Goal: Obtain resource: Obtain resource

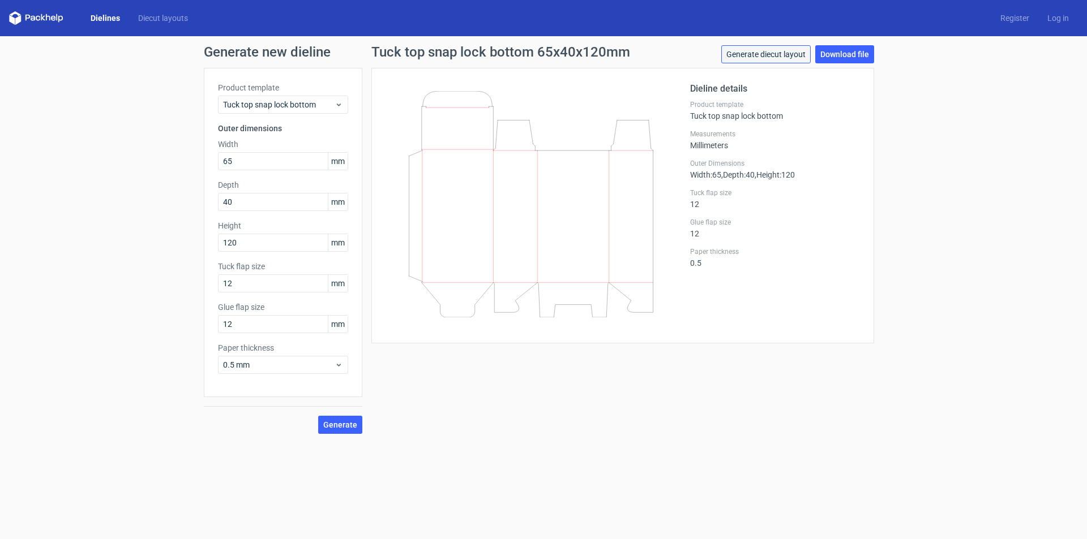
click at [788, 55] on link "Generate diecut layout" at bounding box center [765, 54] width 89 height 18
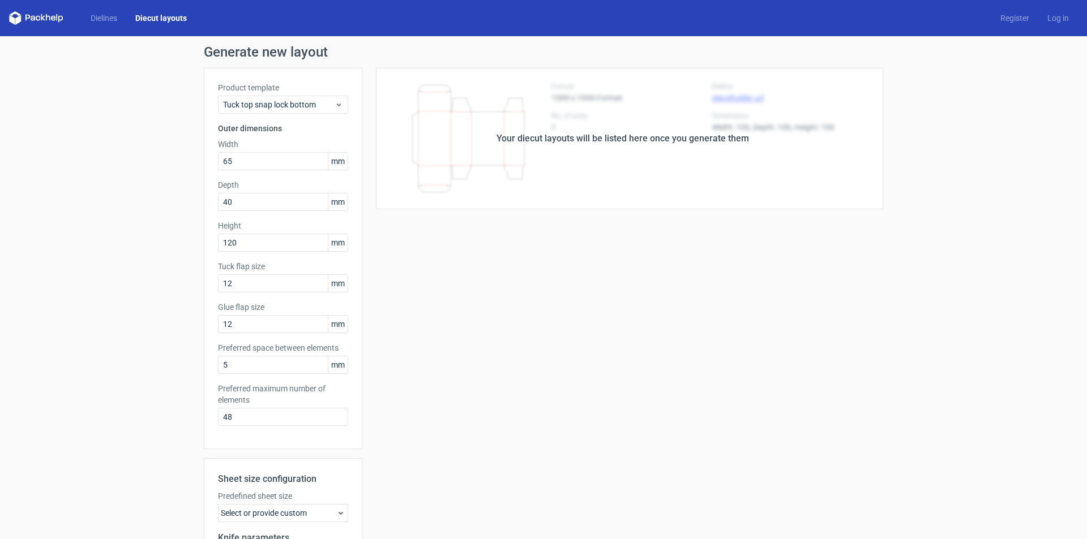
click at [48, 20] on icon at bounding box center [36, 18] width 54 height 14
click at [102, 23] on link "Dielines" at bounding box center [104, 17] width 45 height 11
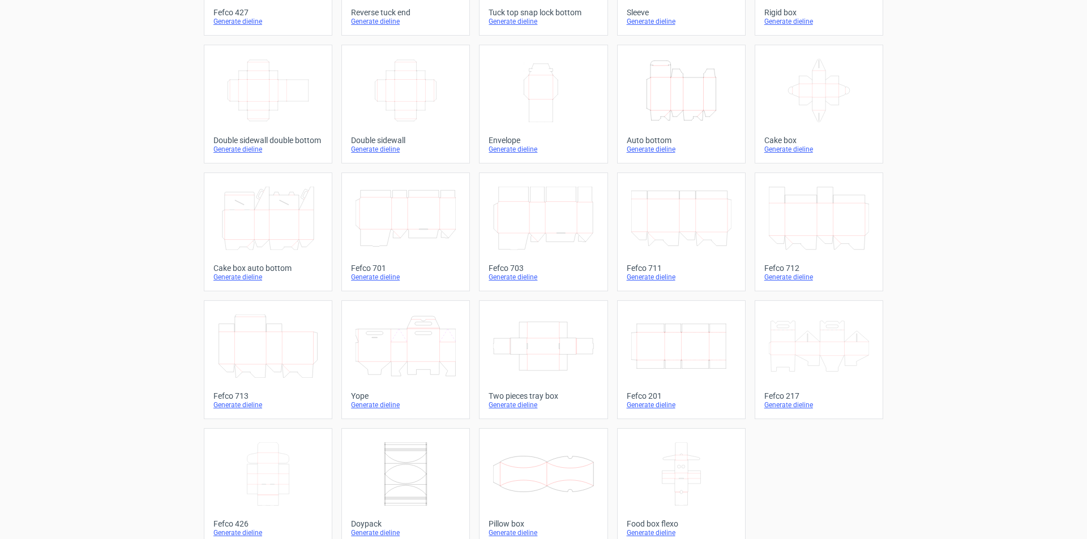
scroll to position [168, 0]
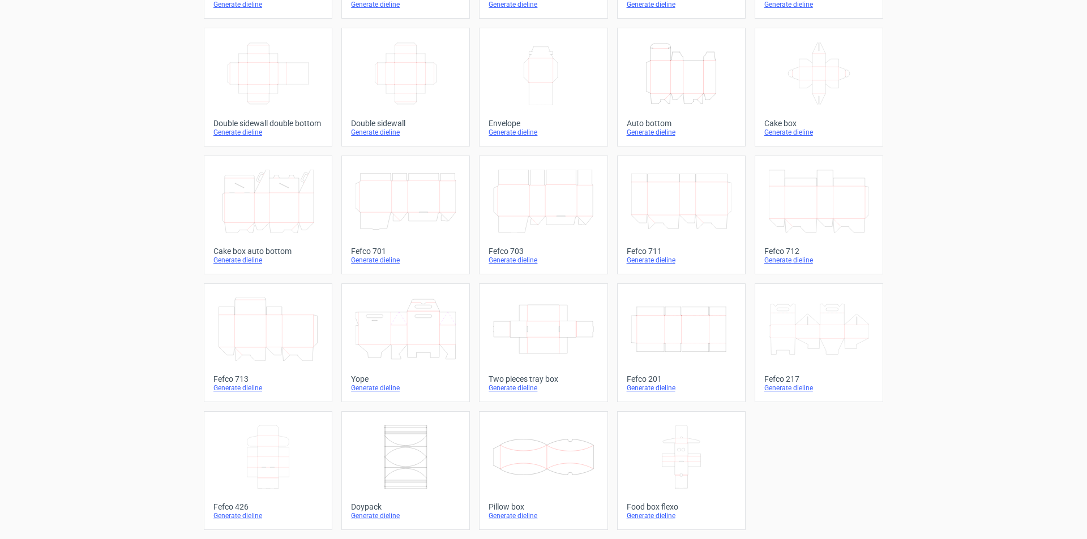
click at [265, 472] on icon at bounding box center [268, 457] width 100 height 63
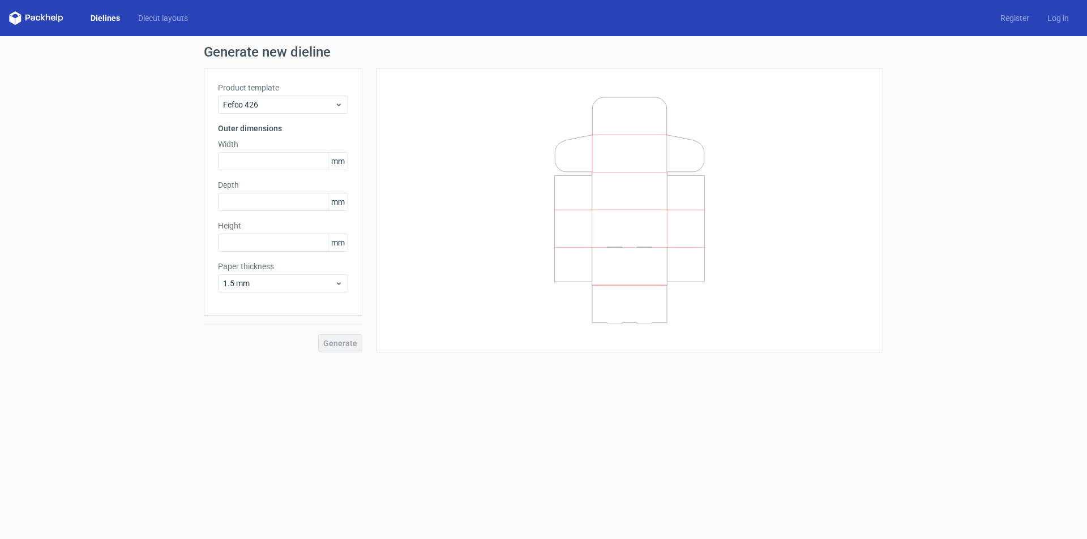
click at [113, 14] on link "Dielines" at bounding box center [106, 17] width 48 height 11
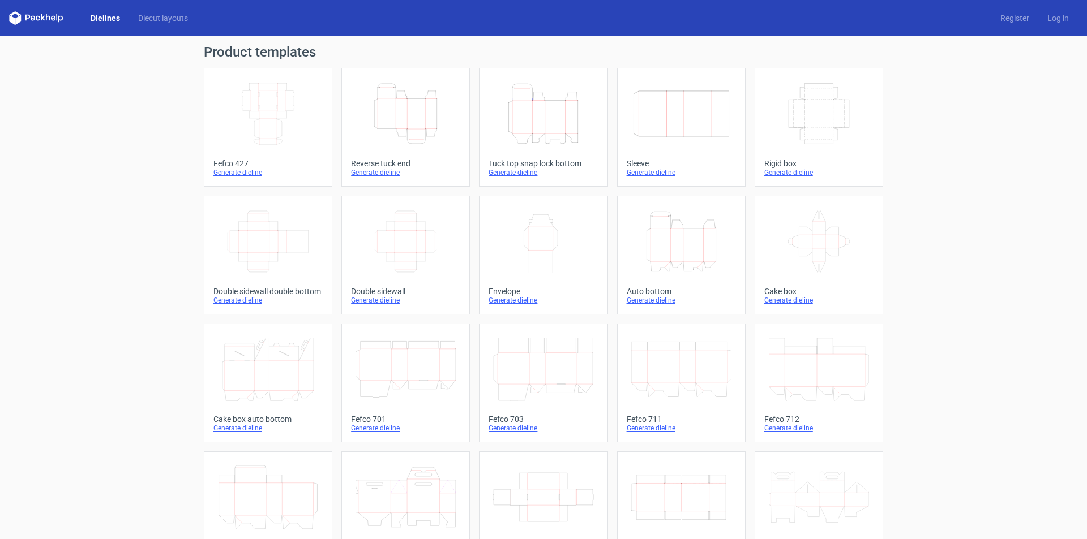
click at [286, 231] on line at bounding box center [297, 231] width 22 height 0
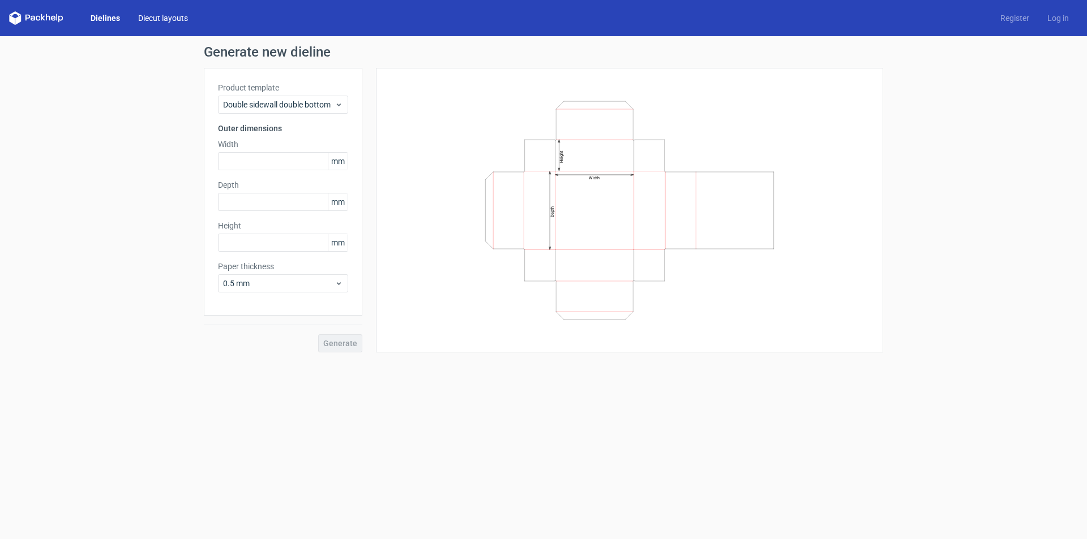
click at [151, 16] on link "Diecut layouts" at bounding box center [163, 17] width 68 height 11
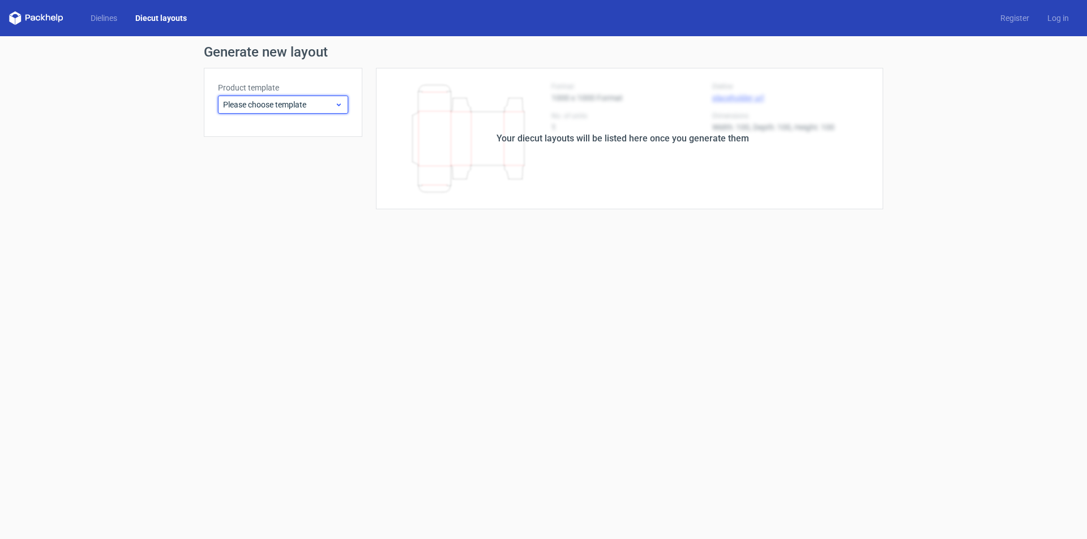
click at [329, 104] on span "Please choose template" at bounding box center [279, 104] width 112 height 11
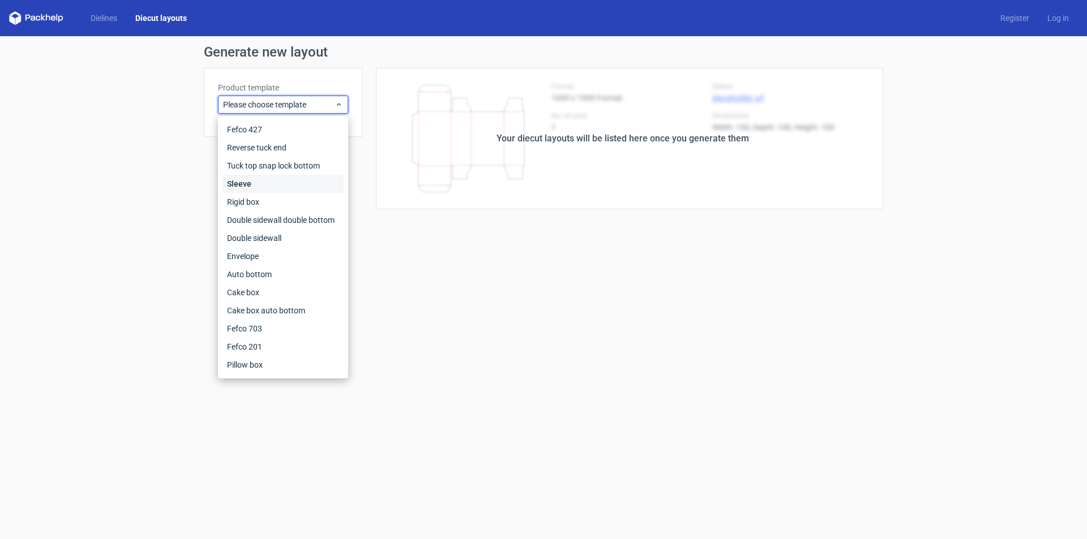
click at [310, 181] on div "Sleeve" at bounding box center [282, 184] width 121 height 18
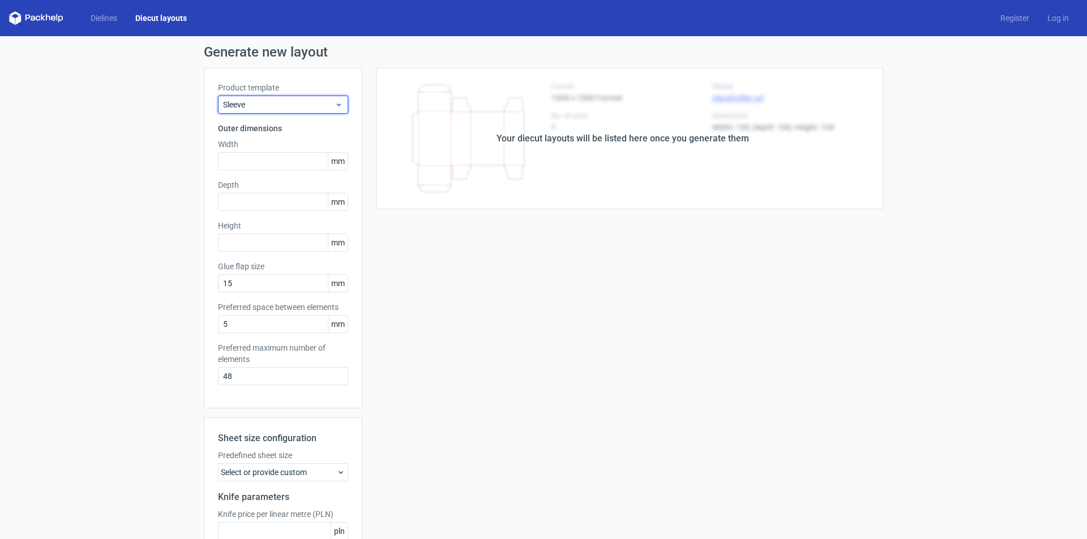
click at [304, 105] on span "Sleeve" at bounding box center [279, 104] width 112 height 11
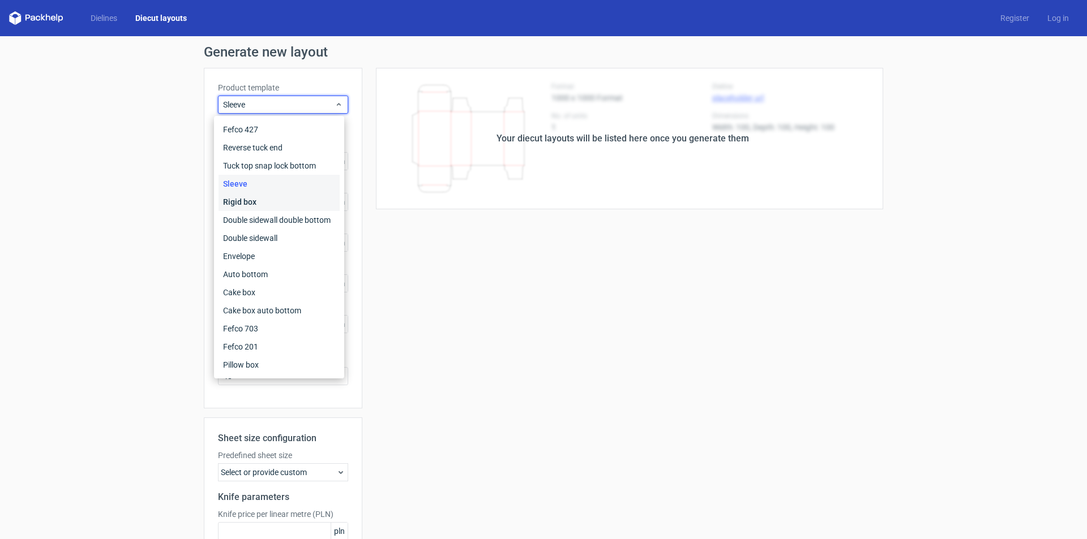
click at [269, 204] on div "Rigid box" at bounding box center [279, 202] width 121 height 18
